Goal: Information Seeking & Learning: Learn about a topic

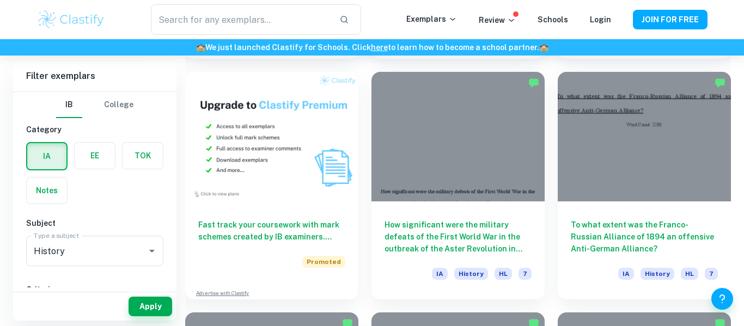
scroll to position [783, 0]
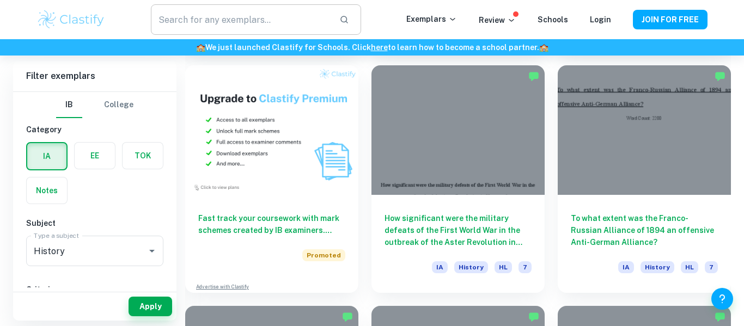
click at [204, 21] on input "text" at bounding box center [241, 19] width 180 height 30
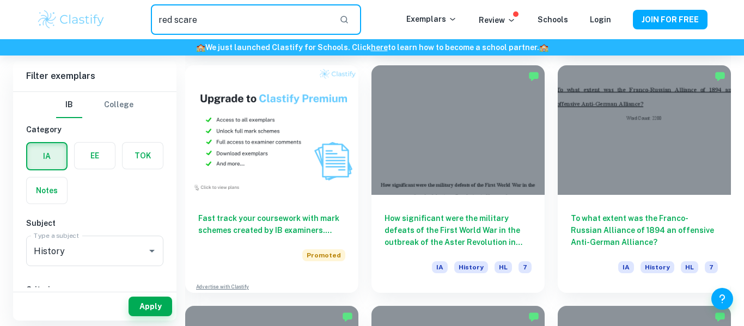
type input "red scare"
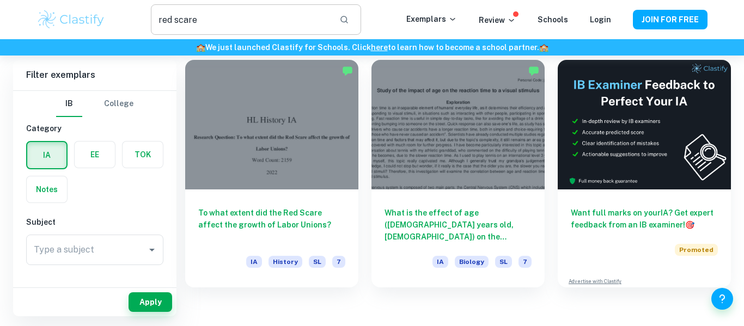
scroll to position [64, 0]
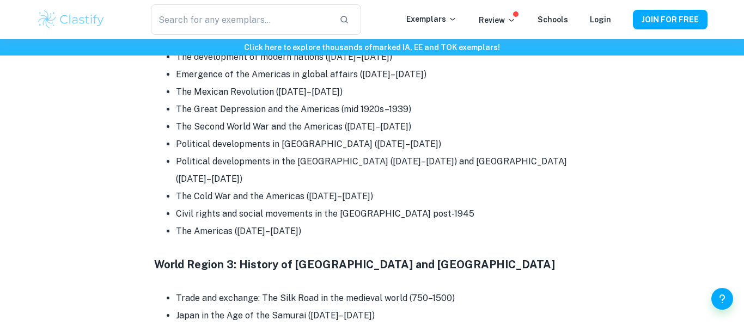
scroll to position [3288, 0]
